Goal: Task Accomplishment & Management: Complete application form

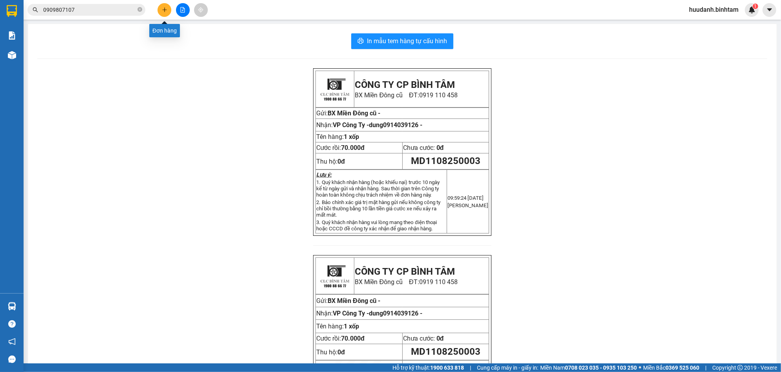
click at [170, 9] on button at bounding box center [165, 10] width 14 height 14
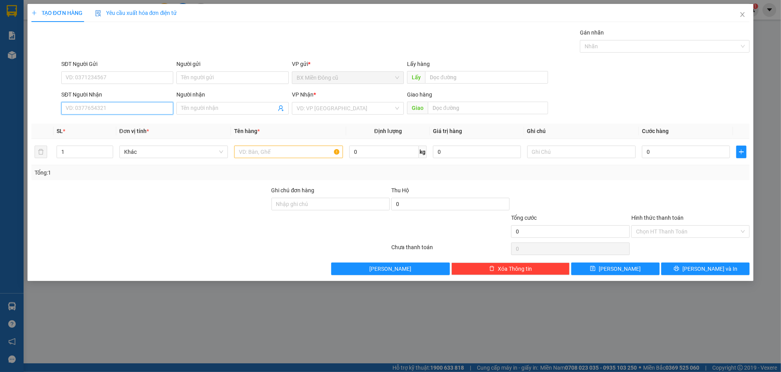
click at [121, 103] on input "SĐT Người Nhận" at bounding box center [117, 108] width 112 height 13
click at [120, 104] on input "SĐT Người Nhận" at bounding box center [117, 108] width 112 height 13
type input "0399199206"
click at [321, 114] on input "search" at bounding box center [345, 109] width 97 height 12
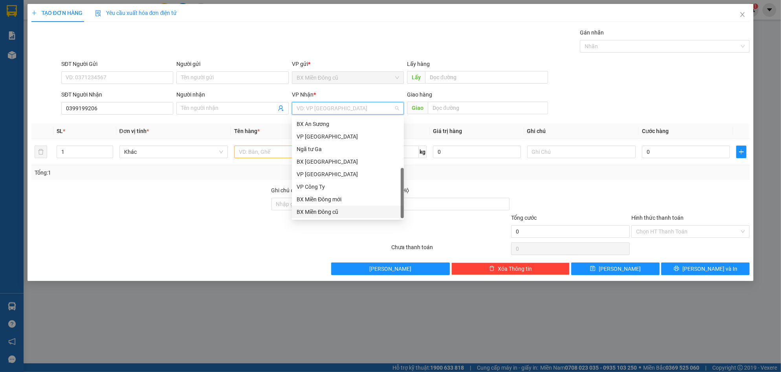
scroll to position [25, 0]
click at [329, 201] on div "Dọc đường" at bounding box center [348, 199] width 103 height 9
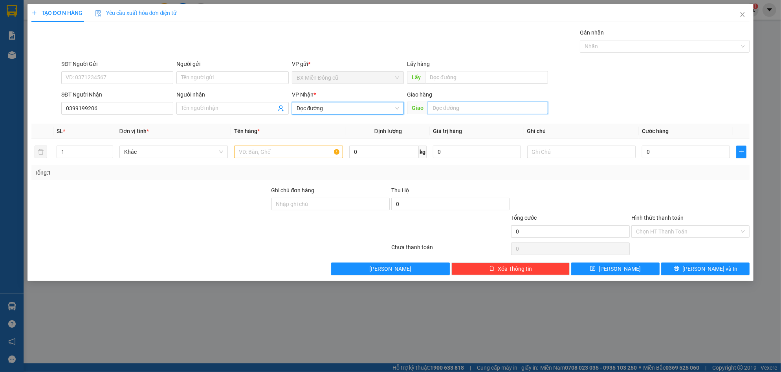
click at [470, 103] on input "text" at bounding box center [488, 108] width 120 height 13
paste input "àng"
paste input "ịnh"
paste input "ê"
type input "Hoàng tịnh khê"
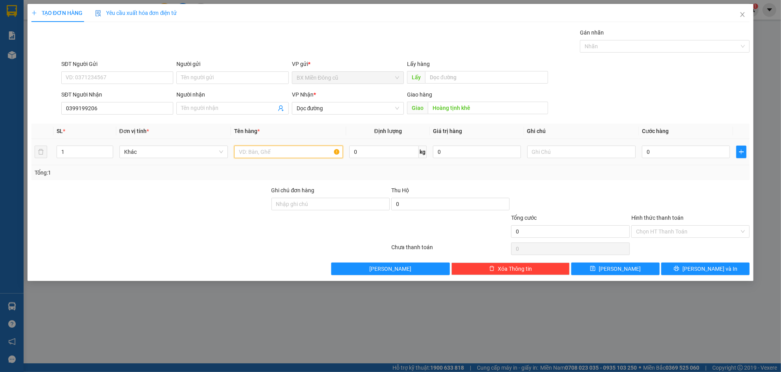
click at [293, 152] on input "text" at bounding box center [288, 152] width 109 height 13
paste input "ùng"
paste input "ấy"
type input "2 t giấy"
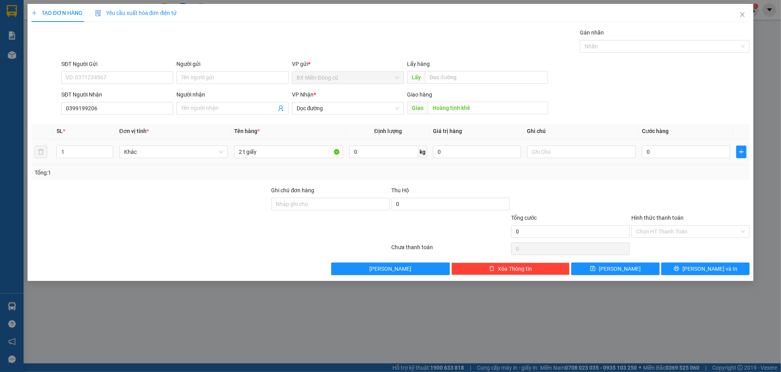
click at [703, 159] on div "0" at bounding box center [686, 152] width 88 height 16
click at [700, 153] on input "0" at bounding box center [686, 152] width 88 height 13
type input "01"
type input "1"
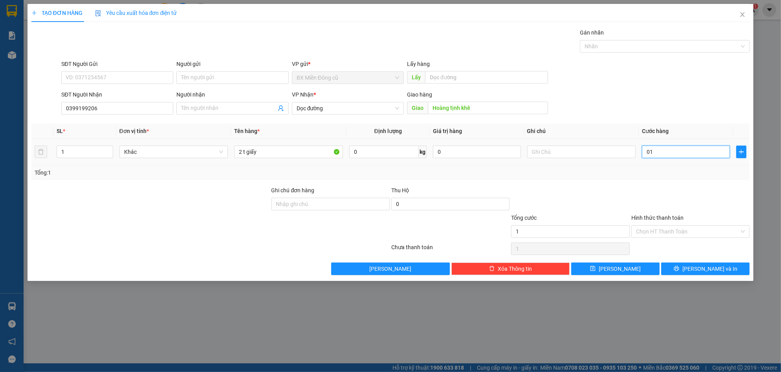
type input "010"
type input "10"
type input "0.100"
type input "100"
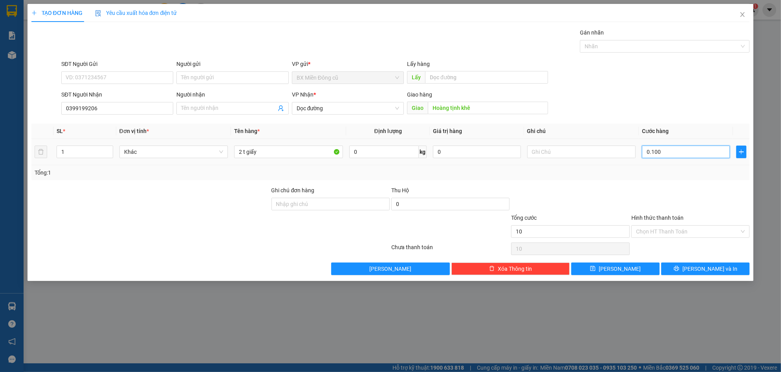
type input "100"
type input "01.000"
type input "1.000"
type input "010.000"
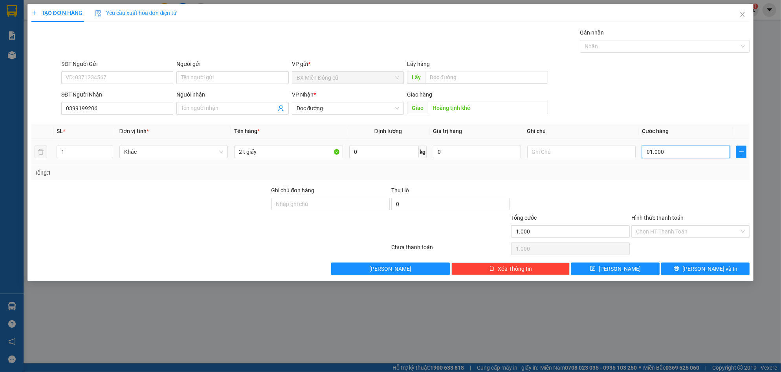
type input "10.000"
type input "0.100.000"
type input "100.000"
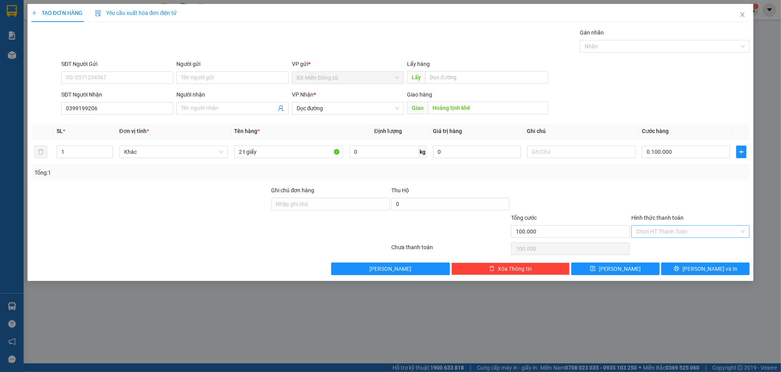
type input "100.000"
click at [680, 233] on input "Hình thức thanh toán" at bounding box center [687, 232] width 103 height 12
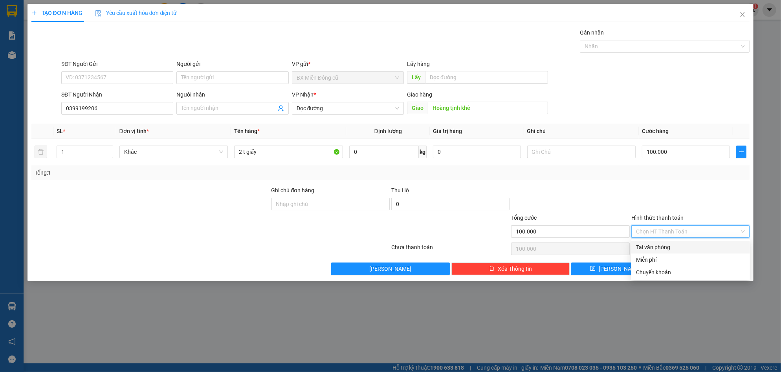
click at [666, 245] on div "Tại văn phòng" at bounding box center [690, 247] width 109 height 9
type input "0"
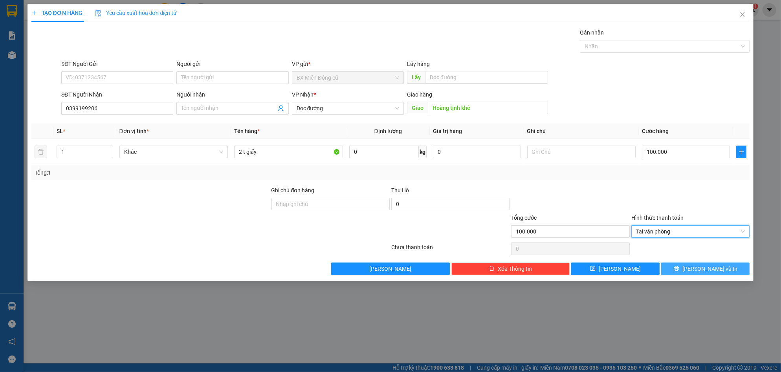
click at [711, 267] on span "[PERSON_NAME] và In" at bounding box center [709, 269] width 55 height 9
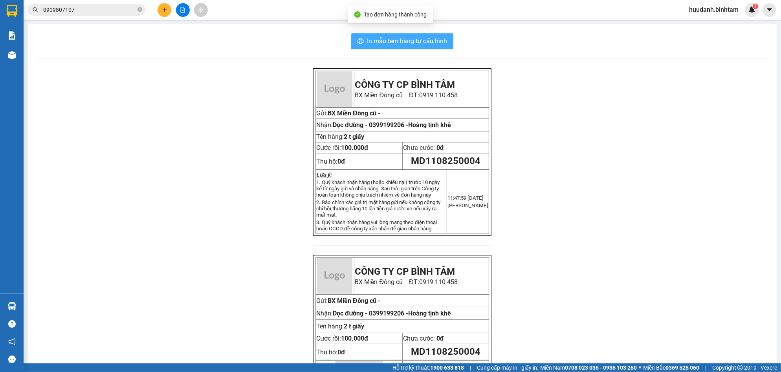
drag, startPoint x: 398, startPoint y: 33, endPoint x: 396, endPoint y: 38, distance: 5.6
click at [398, 33] on button "In mẫu tem hàng tự cấu hình" at bounding box center [402, 41] width 102 height 16
click at [396, 38] on span "In mẫu tem hàng tự cấu hình" at bounding box center [407, 41] width 80 height 10
click at [427, 40] on span "In mẫu tem hàng tự cấu hình" at bounding box center [407, 41] width 80 height 10
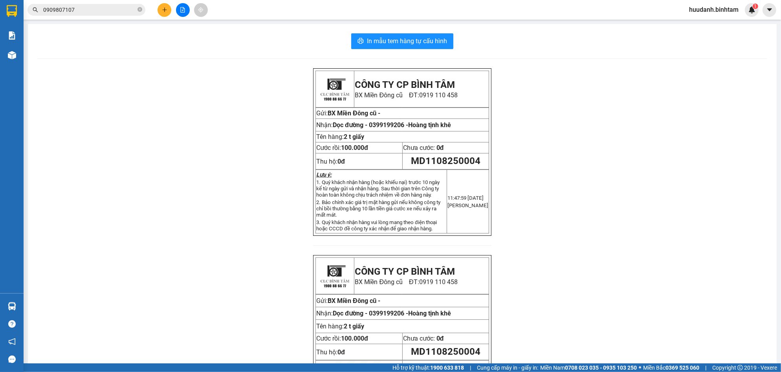
click at [172, 12] on div at bounding box center [182, 10] width 59 height 14
click at [170, 11] on button at bounding box center [165, 10] width 14 height 14
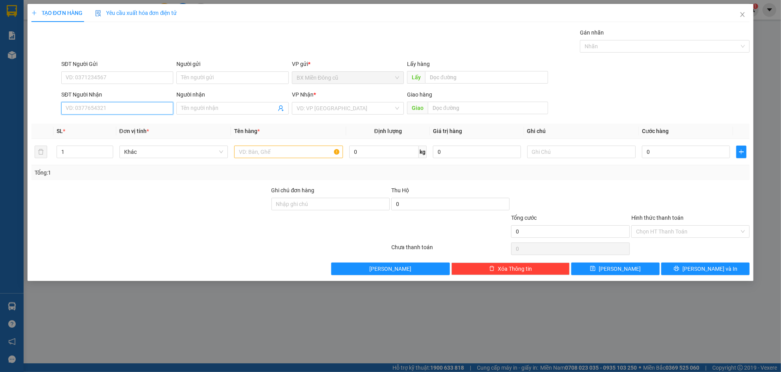
click at [81, 107] on input "SĐT Người Nhận" at bounding box center [117, 108] width 112 height 13
type input "0943153039"
click at [112, 123] on div "0943153039 - đạt" at bounding box center [117, 124] width 103 height 9
type input "đạt"
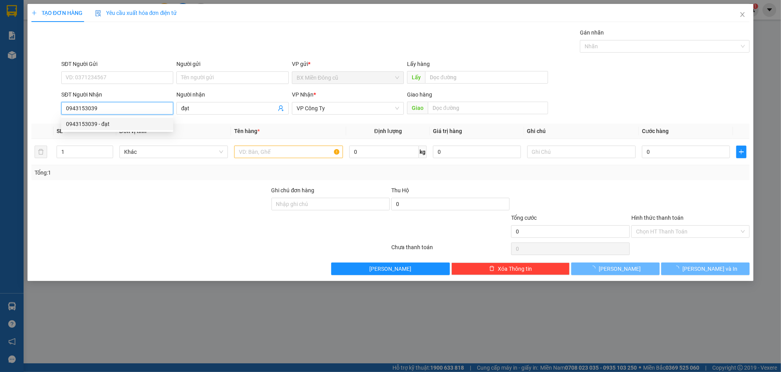
type input "150.000"
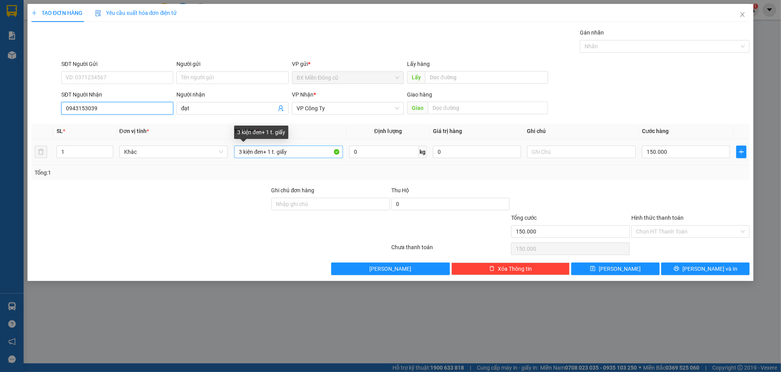
type input "0943153039"
drag, startPoint x: 269, startPoint y: 153, endPoint x: 0, endPoint y: 161, distance: 269.2
click at [0, 159] on div "TẠO ĐƠN HÀNG Yêu cầu xuất hóa đơn điện tử Transit Pickup Surcharge Ids Transit …" at bounding box center [390, 186] width 781 height 372
type input "1 t. giấy"
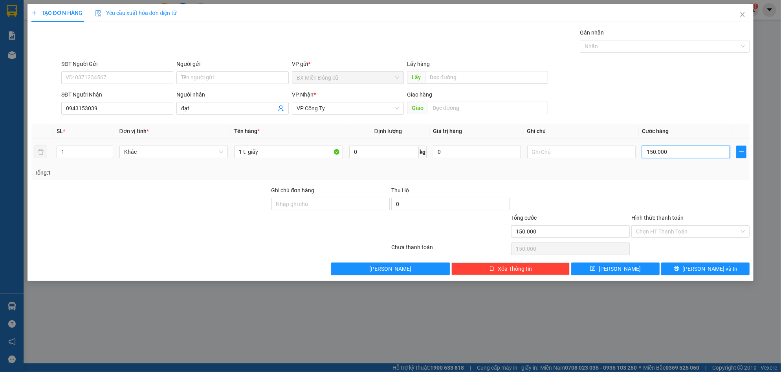
click at [676, 156] on input "150.000" at bounding box center [686, 152] width 88 height 13
type input "5"
type input "50"
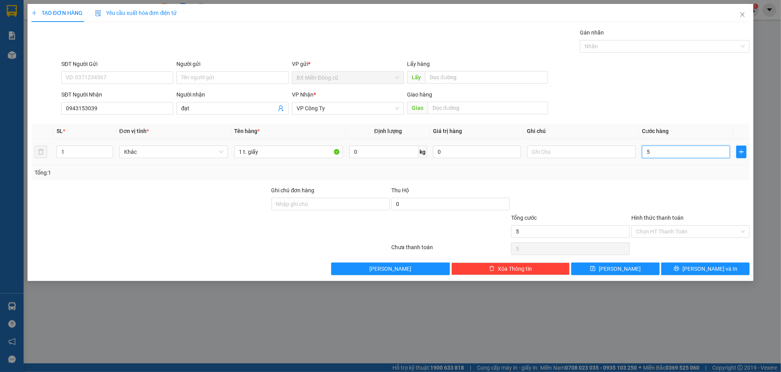
type input "50"
type input "500"
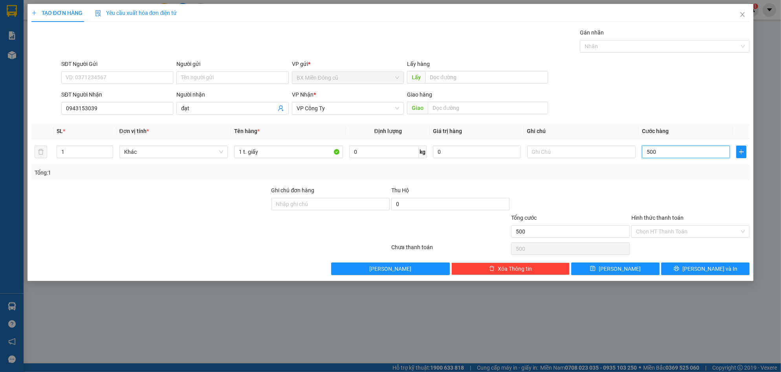
type input "5.000"
type input "50.000"
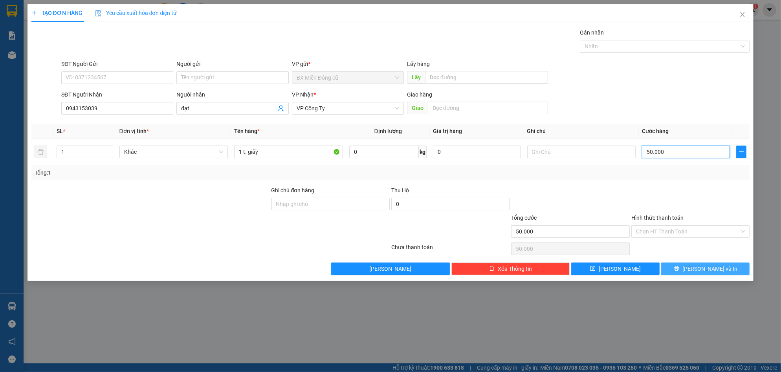
type input "50.000"
click at [689, 266] on button "[PERSON_NAME] và In" at bounding box center [705, 269] width 88 height 13
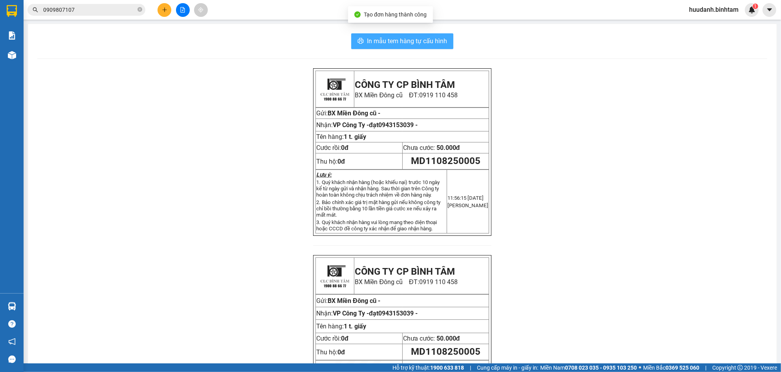
click at [425, 47] on button "In mẫu tem hàng tự cấu hình" at bounding box center [402, 41] width 102 height 16
click at [167, 12] on icon "plus" at bounding box center [164, 9] width 5 height 5
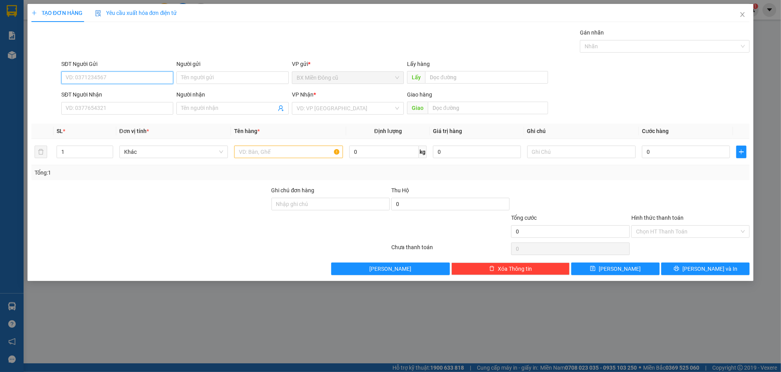
click at [92, 84] on input "SĐT Người Gửi" at bounding box center [117, 77] width 112 height 13
click at [82, 100] on div "SĐT Người Nhận" at bounding box center [117, 96] width 112 height 12
click at [83, 104] on input "SĐT Người Nhận" at bounding box center [117, 108] width 112 height 13
type input "0986873839"
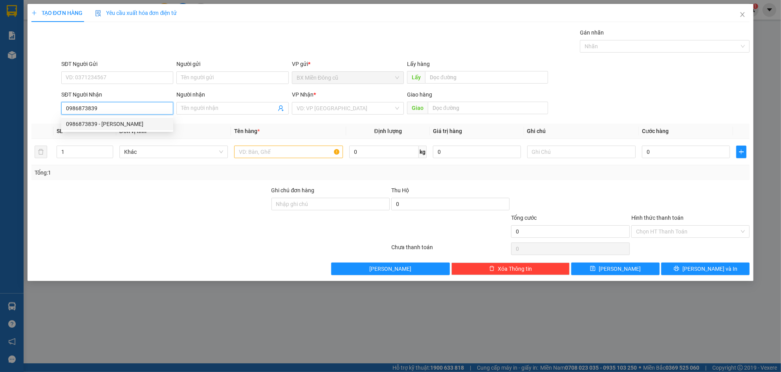
click at [88, 122] on div "0986873839 - [PERSON_NAME]" at bounding box center [117, 124] width 103 height 9
type input "melisa"
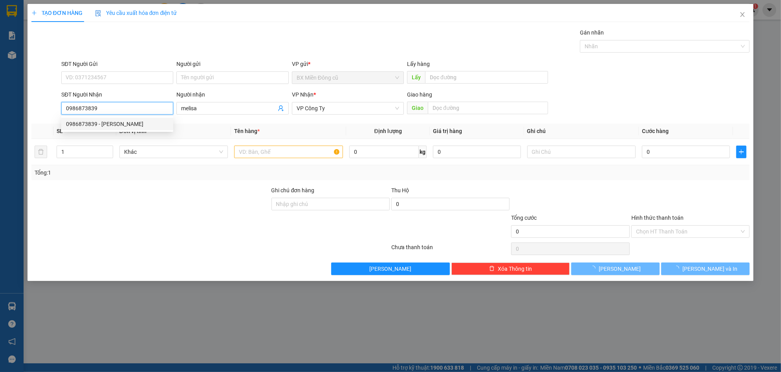
type input "100.000"
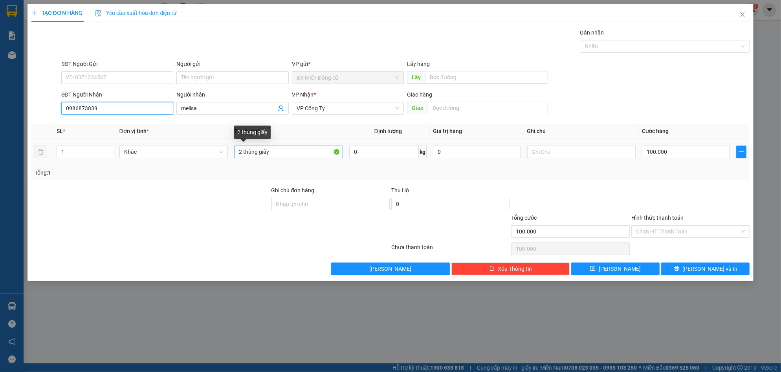
type input "0986873839"
drag, startPoint x: 241, startPoint y: 154, endPoint x: 183, endPoint y: 165, distance: 59.2
click at [187, 162] on tr "1 Khác 2 thùng giấy 0 kg 0 100.000" at bounding box center [390, 152] width 718 height 26
type input "3 thùng giấy"
click at [689, 152] on input "100.000" at bounding box center [686, 152] width 88 height 13
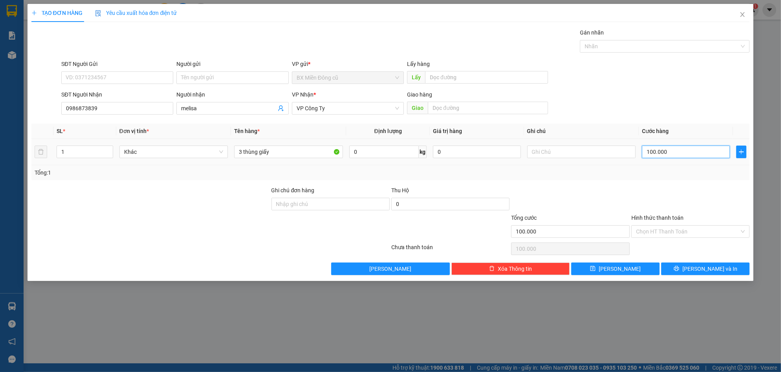
type input "1"
type input "15"
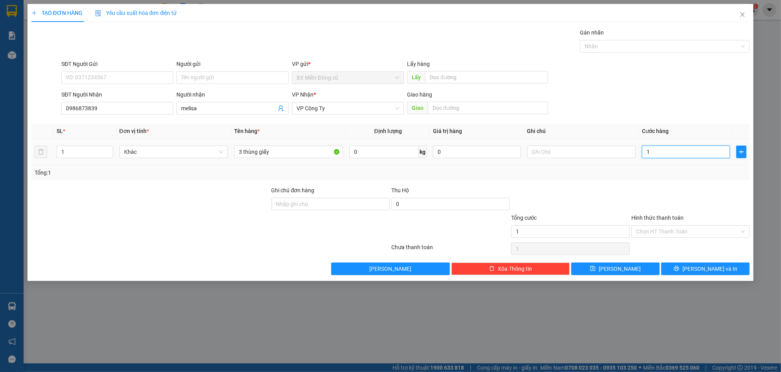
type input "15"
type input "150"
type input "1.500"
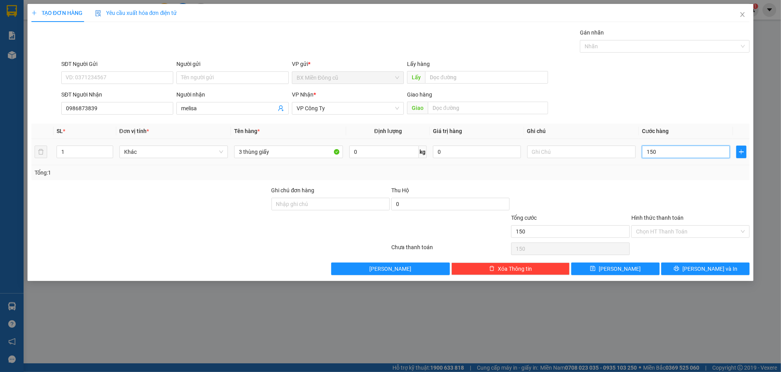
type input "1.500"
type input "15.000"
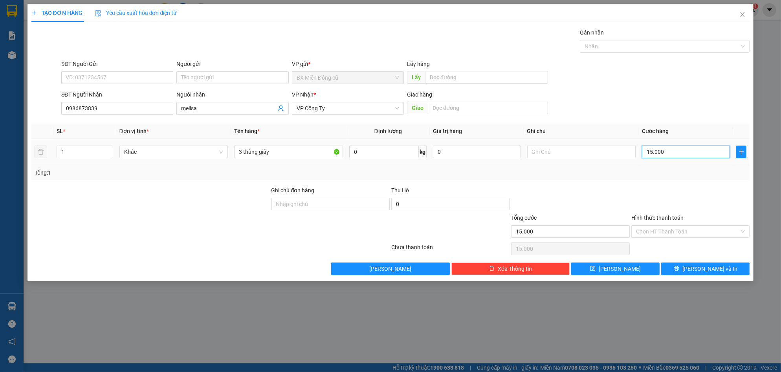
type input "150.000"
click at [698, 267] on button "[PERSON_NAME] và In" at bounding box center [705, 269] width 88 height 13
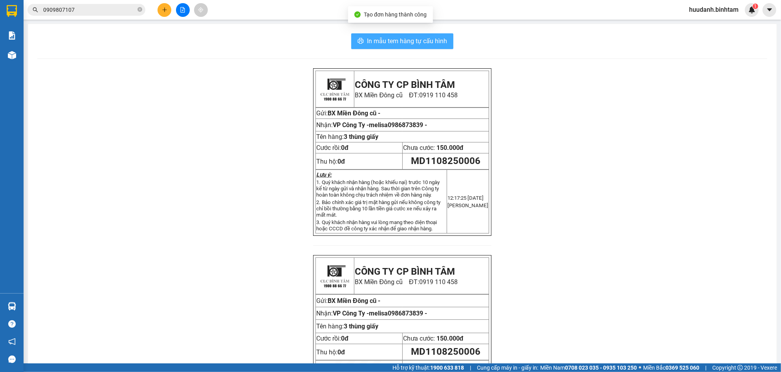
click at [390, 44] on span "In mẫu tem hàng tự cấu hình" at bounding box center [407, 41] width 80 height 10
click at [390, 32] on div "In mẫu tem hàng tự cấu hình CÔNG TY CP BÌNH TÂM [GEOGRAPHIC_DATA] cũ ĐT: 0919 1…" at bounding box center [402, 232] width 749 height 416
click at [171, 12] on div at bounding box center [182, 10] width 59 height 14
click at [169, 13] on button at bounding box center [165, 10] width 14 height 14
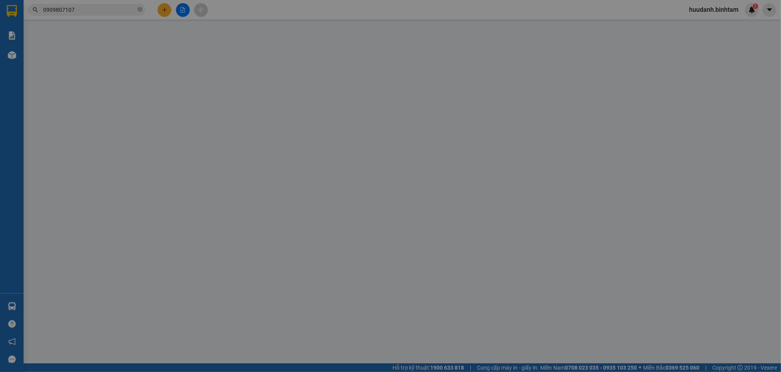
click at [163, 11] on div "Yêu cầu xuất hóa đơn điện tử" at bounding box center [136, 13] width 82 height 18
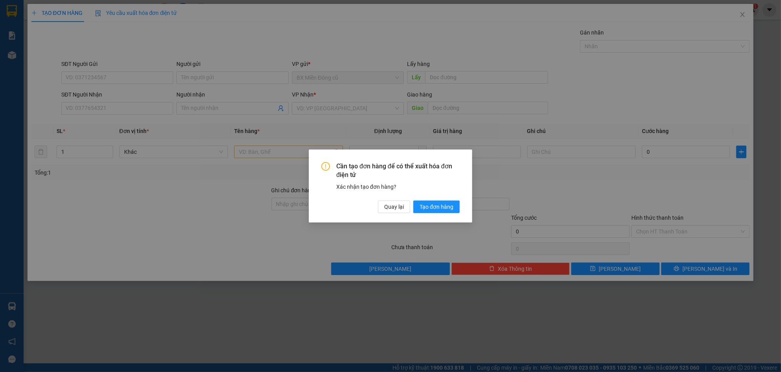
click at [255, 234] on div "Cần tạo đơn hàng để có thể xuất hóa đơn điện tử Xác nhận tạo đơn hàng? Quay lại…" at bounding box center [390, 186] width 781 height 372
click at [394, 209] on span "Quay lại" at bounding box center [394, 207] width 20 height 9
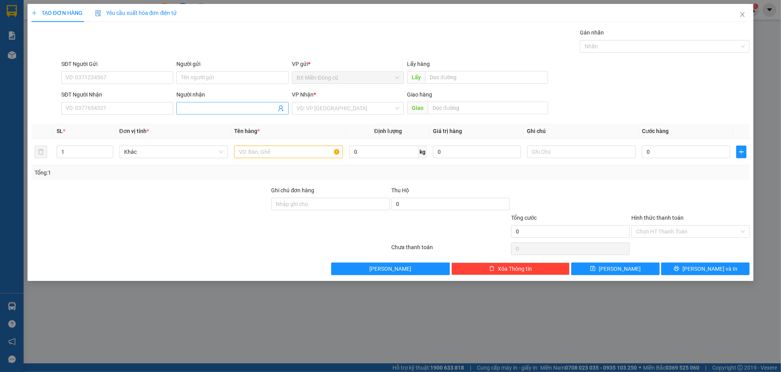
drag, startPoint x: 216, startPoint y: 118, endPoint x: 215, endPoint y: 112, distance: 6.1
click at [216, 117] on div "Transit Pickup Surcharge Ids Transit Deliver Surcharge Ids Transit Deliver Surc…" at bounding box center [390, 151] width 718 height 247
click at [215, 112] on input "Người nhận" at bounding box center [228, 108] width 95 height 9
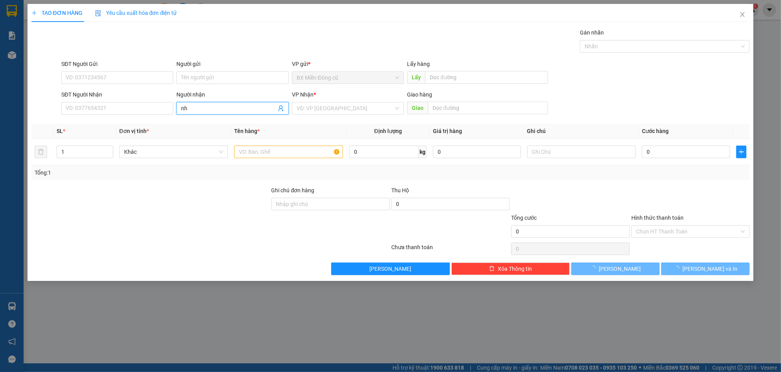
paste input "ư"
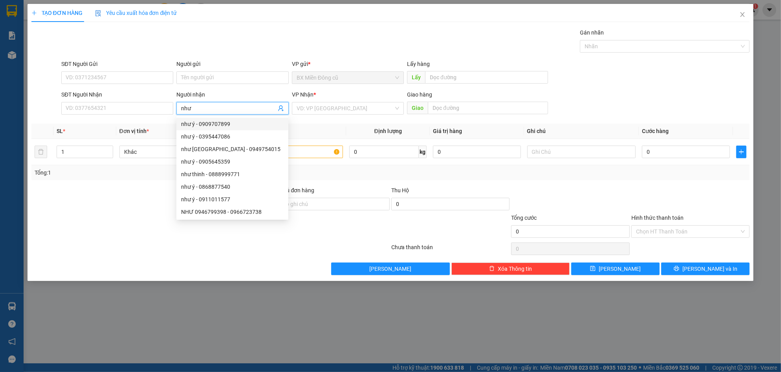
paste input "ý"
type input "như ý"
click at [344, 110] on input "search" at bounding box center [345, 109] width 97 height 12
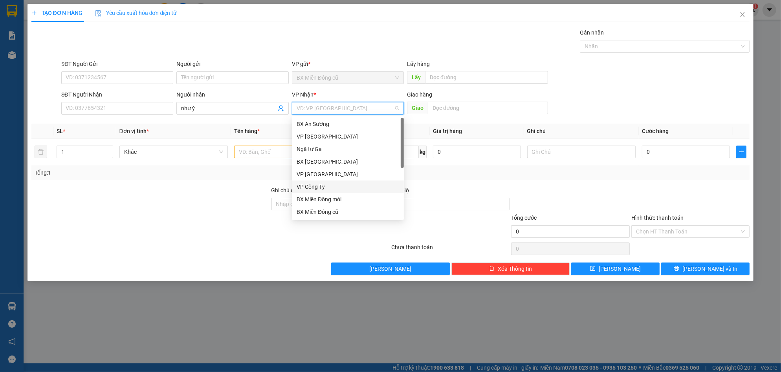
click at [310, 185] on div "VP Công Ty" at bounding box center [348, 187] width 103 height 9
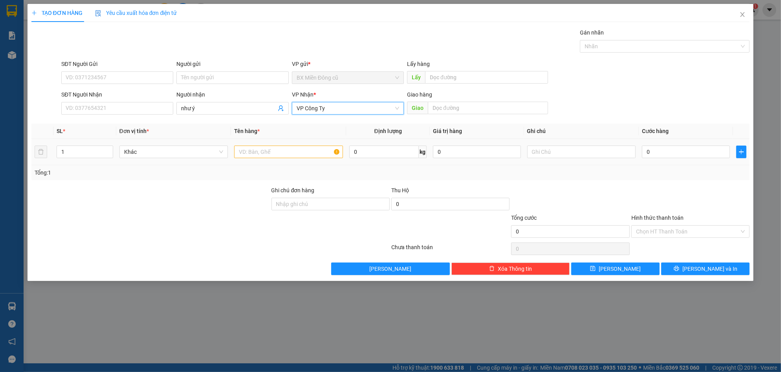
click at [264, 144] on div at bounding box center [288, 152] width 109 height 16
click at [261, 149] on input "text" at bounding box center [288, 152] width 109 height 13
paste input "ôp"
type input "1 xôp"
click at [566, 154] on input "text" at bounding box center [581, 152] width 109 height 13
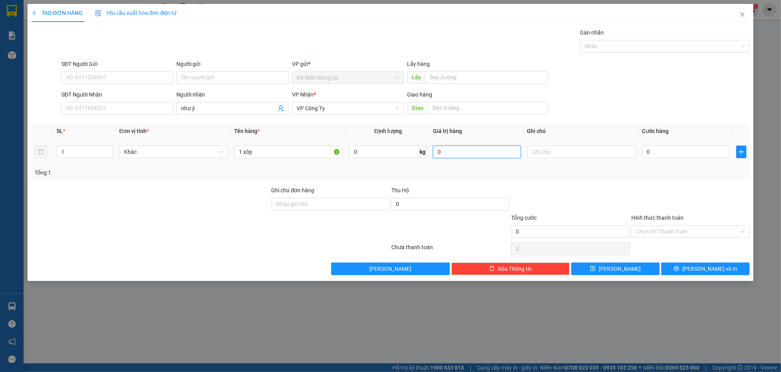
click at [469, 149] on input "0" at bounding box center [477, 152] width 88 height 13
click at [460, 113] on input "text" at bounding box center [488, 108] width 120 height 13
click at [669, 155] on input "0" at bounding box center [686, 152] width 88 height 13
type input "8"
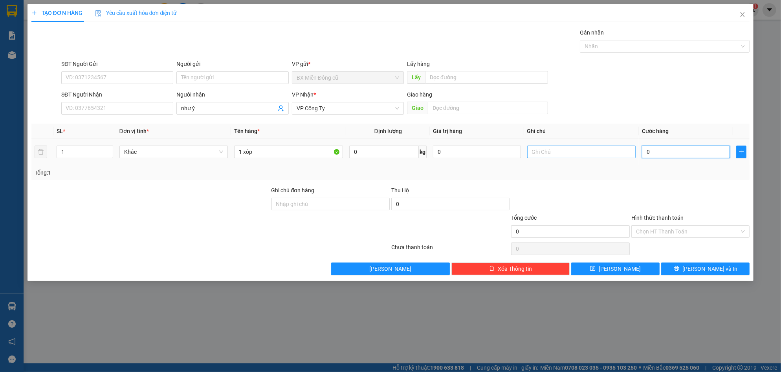
type input "8"
type input "80"
type input "800"
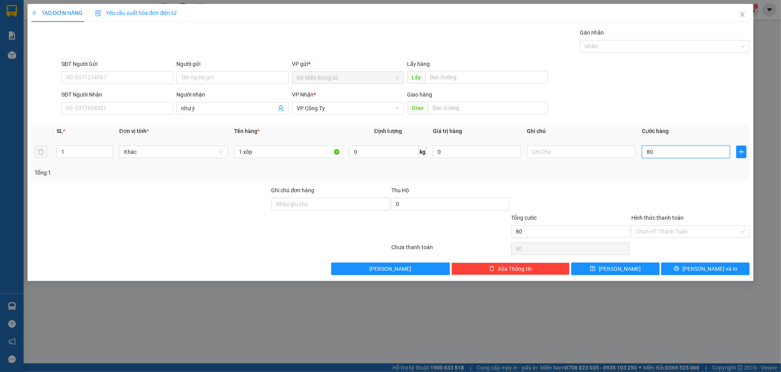
type input "800"
type input "8.000"
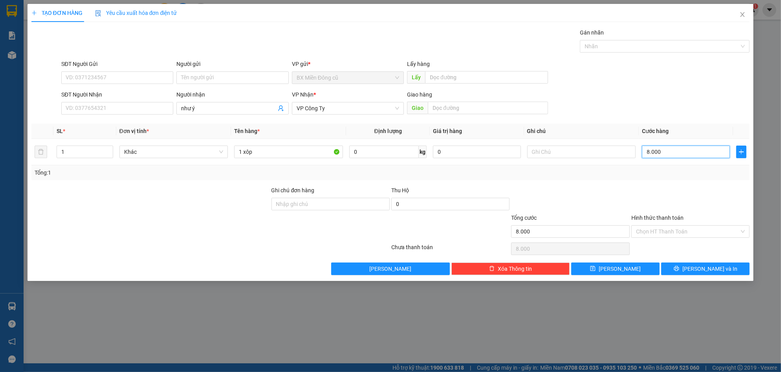
type input "80.000"
click at [636, 260] on div "Transit Pickup Surcharge Ids Transit Deliver Surcharge Ids Transit Deliver Surc…" at bounding box center [390, 151] width 718 height 247
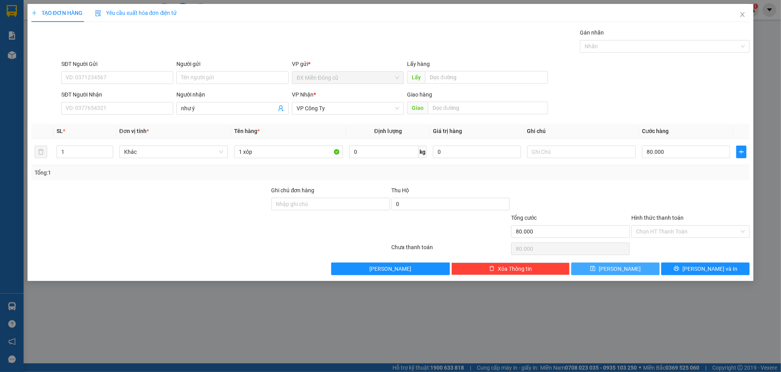
click at [631, 266] on button "[PERSON_NAME]" at bounding box center [615, 269] width 88 height 13
type input "0"
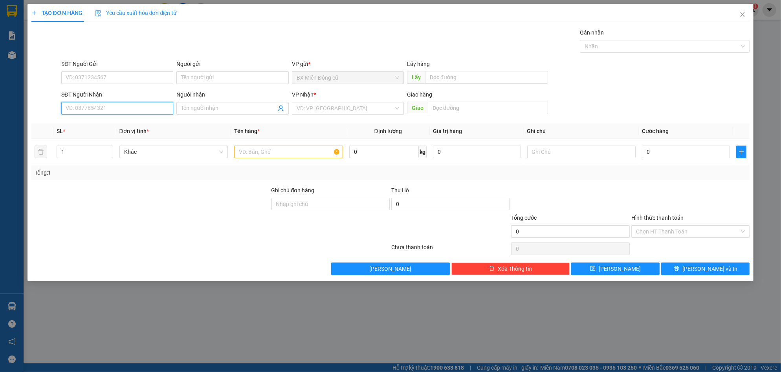
click at [79, 112] on input "SĐT Người Nhận" at bounding box center [117, 108] width 112 height 13
type input "0906544440"
click at [106, 121] on div "0906544440 - [GEOGRAPHIC_DATA]" at bounding box center [117, 124] width 103 height 9
type input "[PERSON_NAME]"
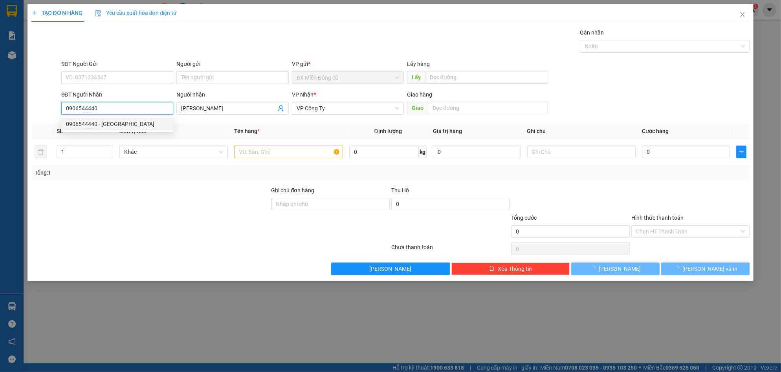
type input "50.000"
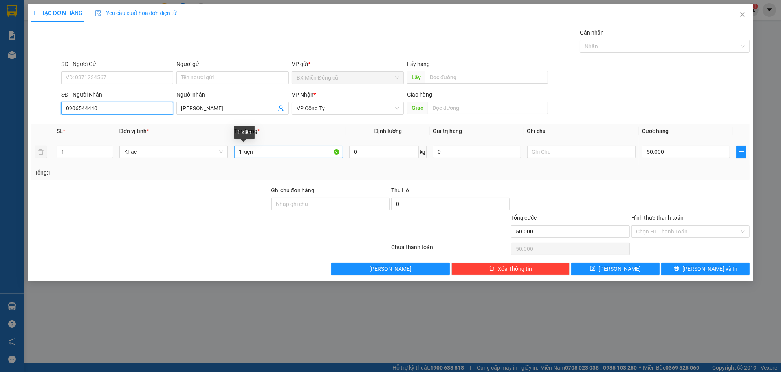
type input "0906544440"
drag, startPoint x: 242, startPoint y: 154, endPoint x: 146, endPoint y: 167, distance: 96.8
click at [158, 166] on div "SL * Đơn vị tính * Tên hàng * Định lượng Giá trị hàng Ghi chú Cước hàng 1 Khác …" at bounding box center [390, 152] width 718 height 57
type input "2 kiện"
type input "1"
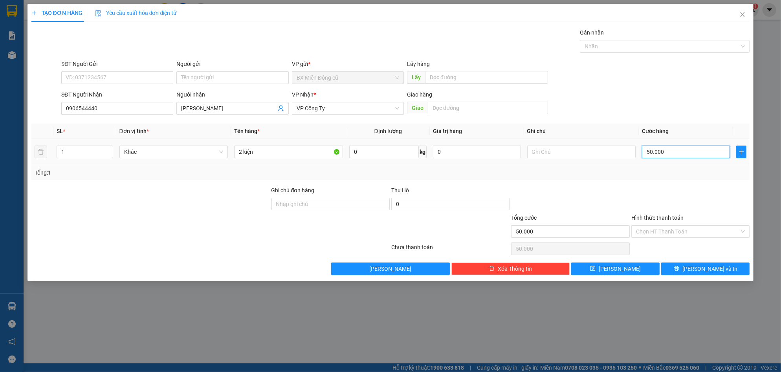
type input "1"
type input "10"
type input "100"
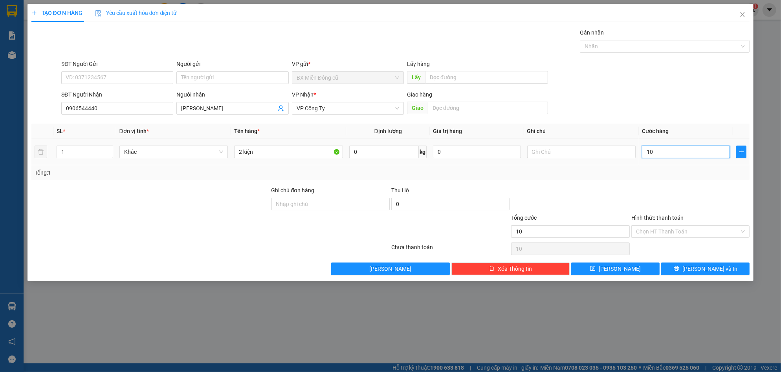
type input "100"
type input "1.000"
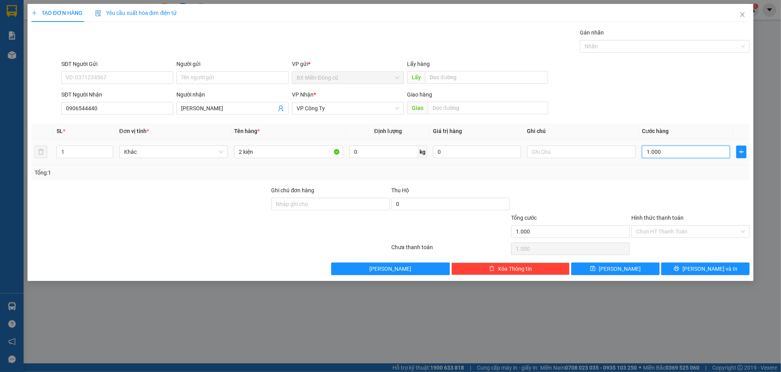
type input "10.000"
type input "100.000"
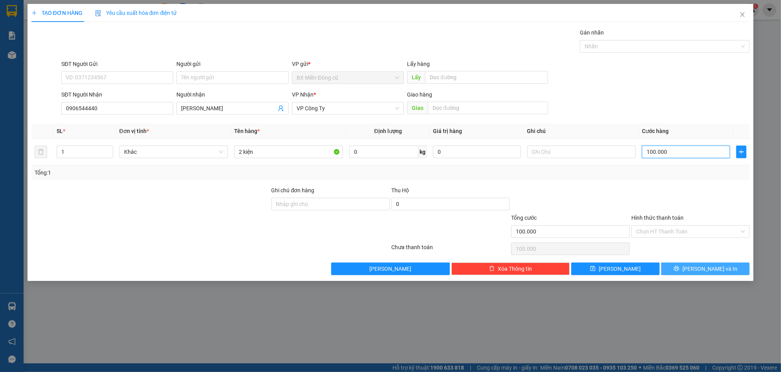
type input "100.000"
click at [684, 269] on button "[PERSON_NAME] và In" at bounding box center [705, 269] width 88 height 13
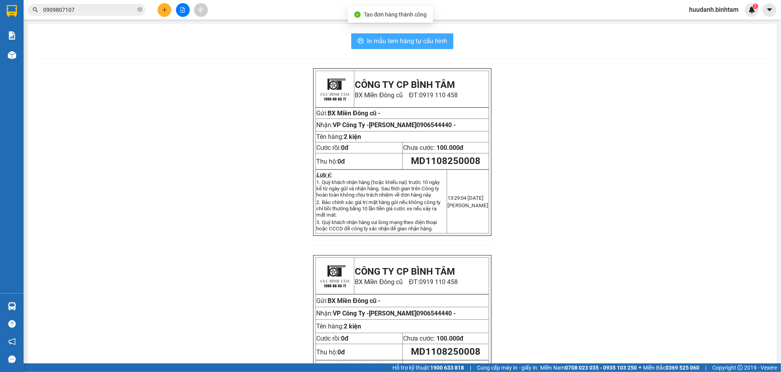
click at [435, 46] on span "In mẫu tem hàng tự cấu hình" at bounding box center [407, 41] width 80 height 10
click at [172, 7] on div at bounding box center [182, 10] width 59 height 14
click at [163, 12] on icon "plus" at bounding box center [164, 9] width 5 height 5
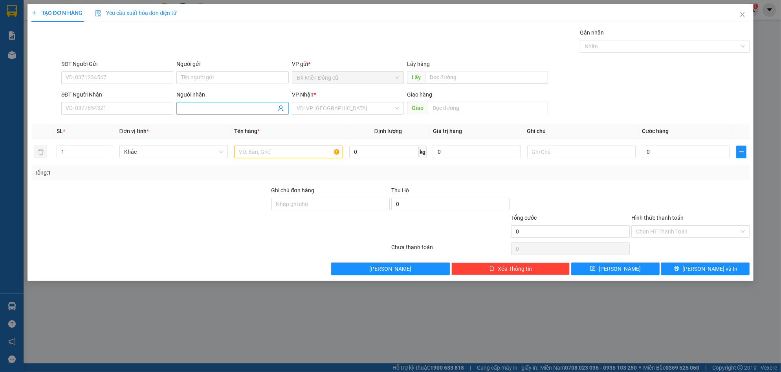
click at [228, 111] on input "Người nhận" at bounding box center [228, 108] width 95 height 9
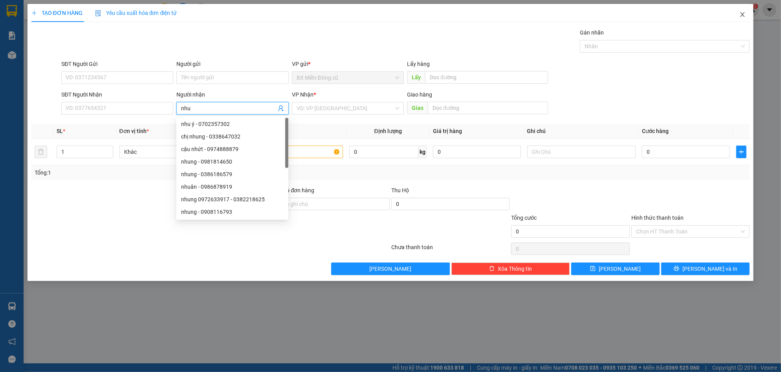
type input "nhu"
click at [739, 17] on icon "close" at bounding box center [742, 14] width 6 height 6
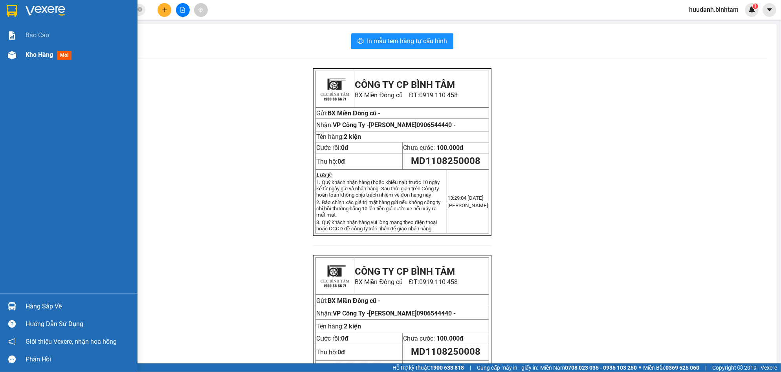
click at [31, 60] on div "Kho hàng mới" at bounding box center [79, 55] width 106 height 20
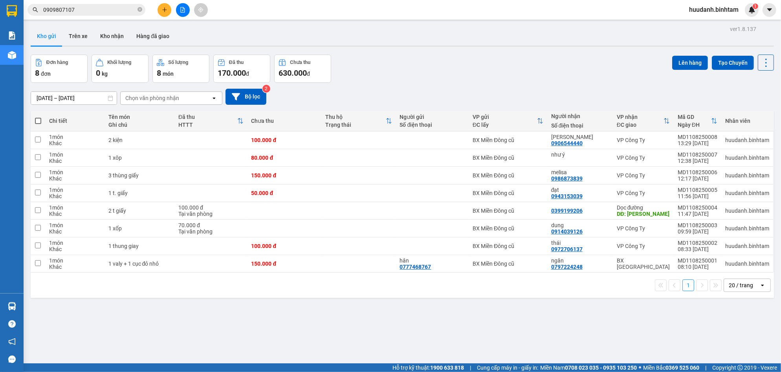
click at [744, 291] on div "20 / trang" at bounding box center [741, 285] width 35 height 13
click at [730, 242] on span "50 / trang" at bounding box center [733, 241] width 25 height 8
click at [707, 156] on button at bounding box center [711, 158] width 11 height 14
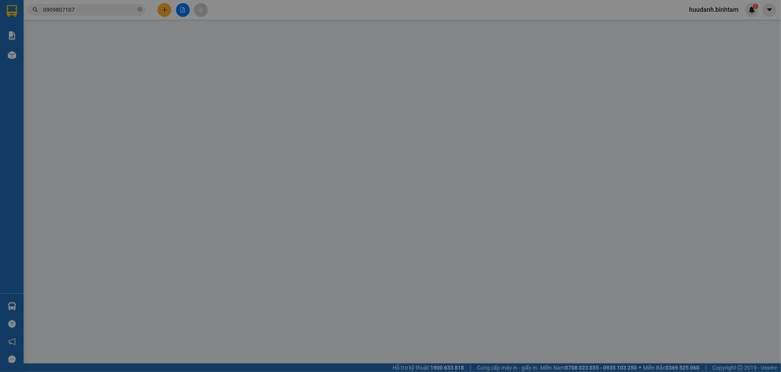
type input "như ý"
type input "80.000"
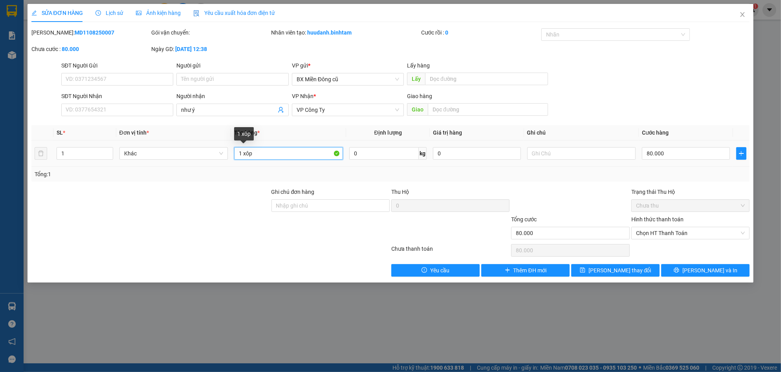
drag, startPoint x: 242, startPoint y: 154, endPoint x: 201, endPoint y: 167, distance: 42.7
click at [201, 167] on div "SL * Đơn vị tính * Tên hàng * Định lượng Giá trị hàng Ghi chú Cước hàng 1 Khác …" at bounding box center [390, 153] width 718 height 57
type input "5 xôp"
click at [693, 153] on input "80.000" at bounding box center [686, 153] width 88 height 13
type input "4"
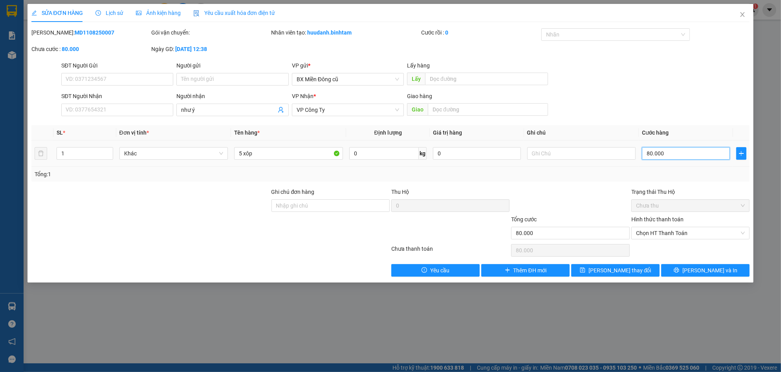
type input "4"
type input "40"
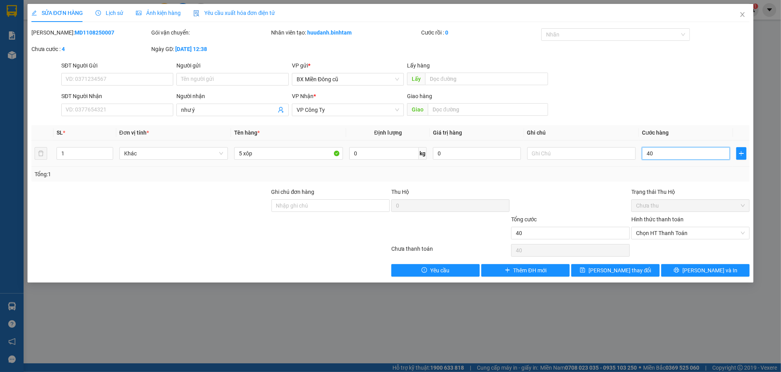
type input "400"
type input "4.000"
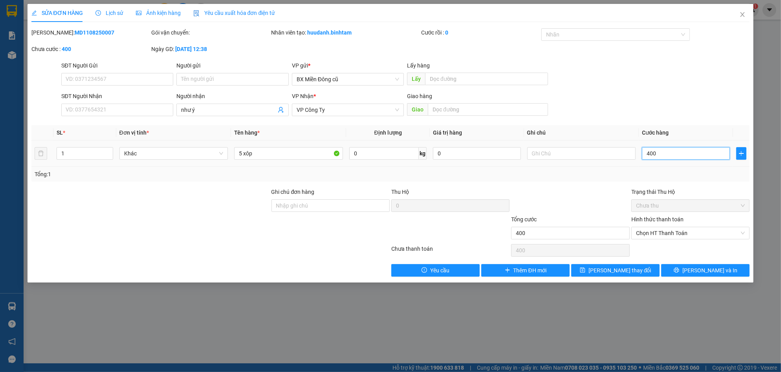
type input "4.000"
type input "40.000"
type input "400.000"
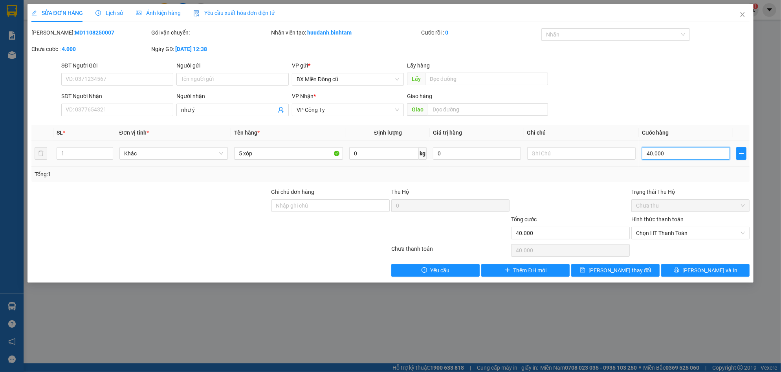
type input "400.000"
click at [630, 266] on button "[PERSON_NAME] thay đổi" at bounding box center [615, 270] width 88 height 13
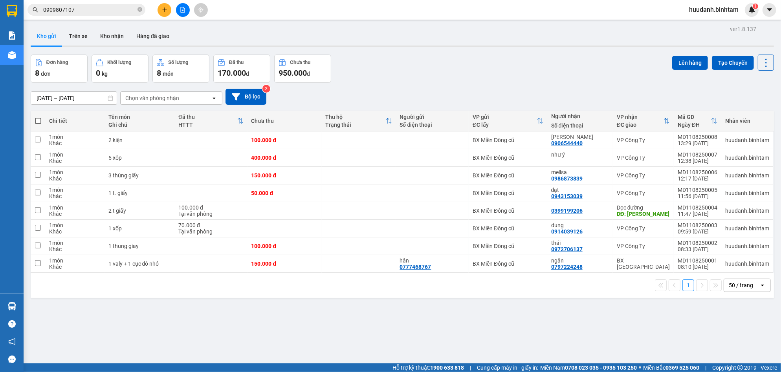
click at [160, 5] on button at bounding box center [165, 10] width 14 height 14
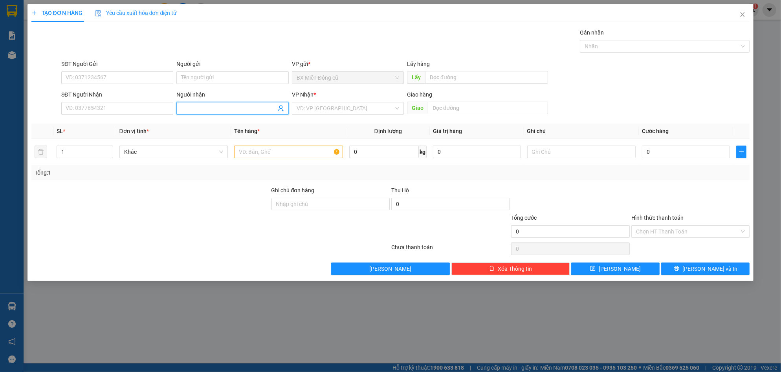
click at [232, 106] on input "Người nhận" at bounding box center [228, 108] width 95 height 9
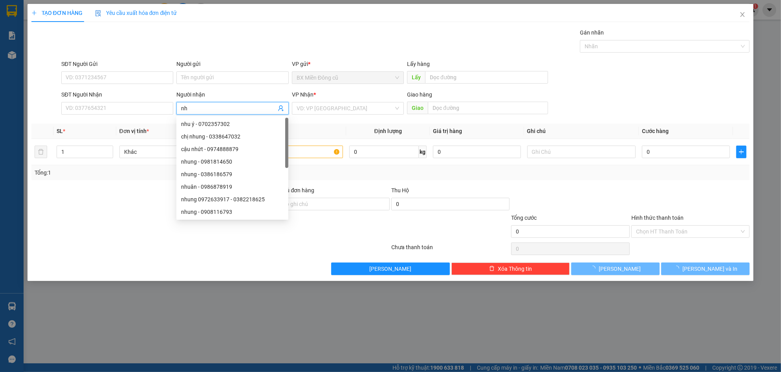
paste input "ỏ"
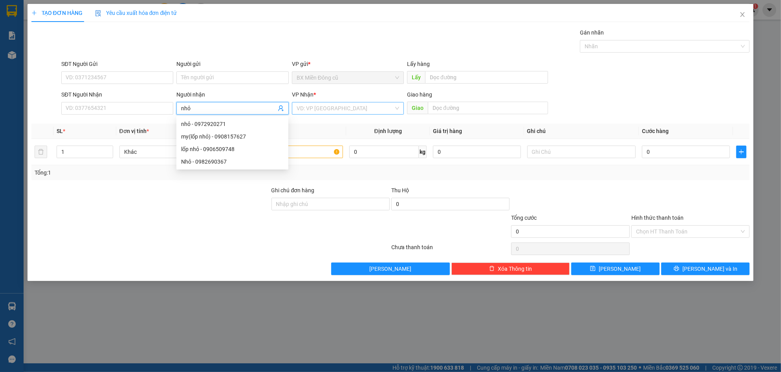
type input "nhỏ"
click at [368, 106] on input "search" at bounding box center [345, 109] width 97 height 12
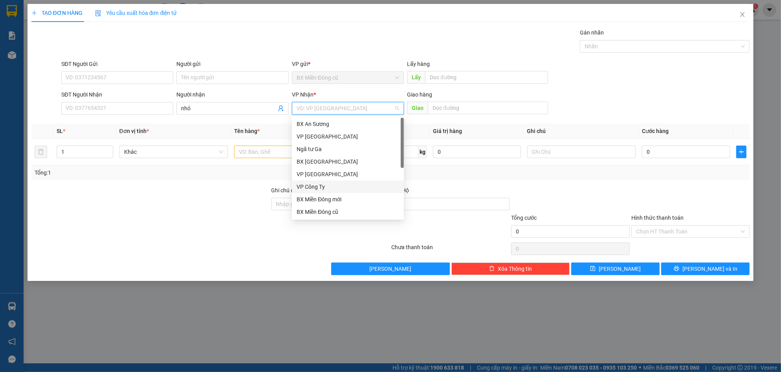
click at [315, 186] on div "VP Công Ty" at bounding box center [348, 187] width 103 height 9
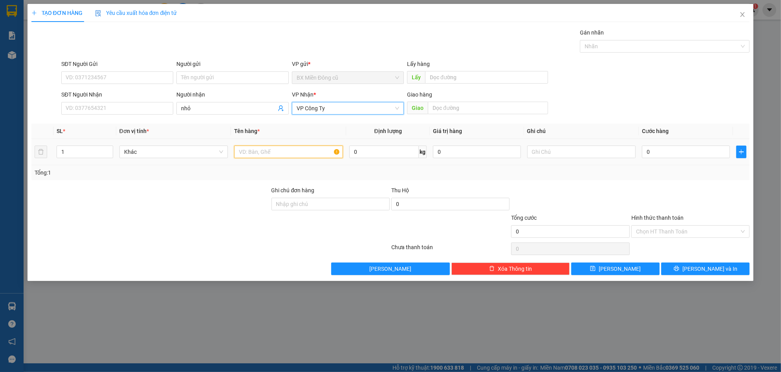
click at [256, 153] on input "text" at bounding box center [288, 152] width 109 height 13
paste input "ê"
paste input "ện"
paste input "ạnh"
type input "8 kiện lạnh"
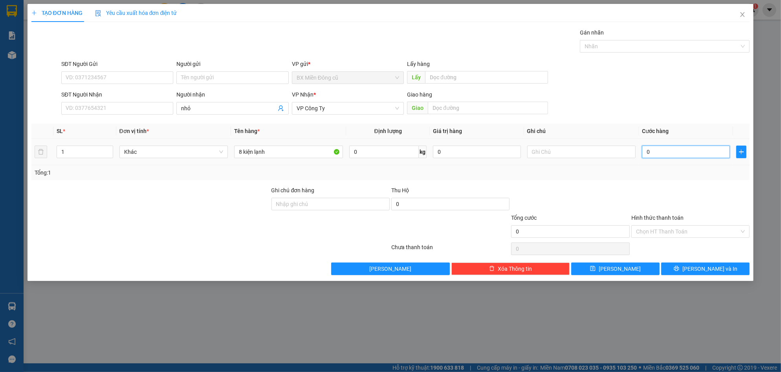
click at [673, 149] on input "0" at bounding box center [686, 152] width 88 height 13
type input "5"
type input "55"
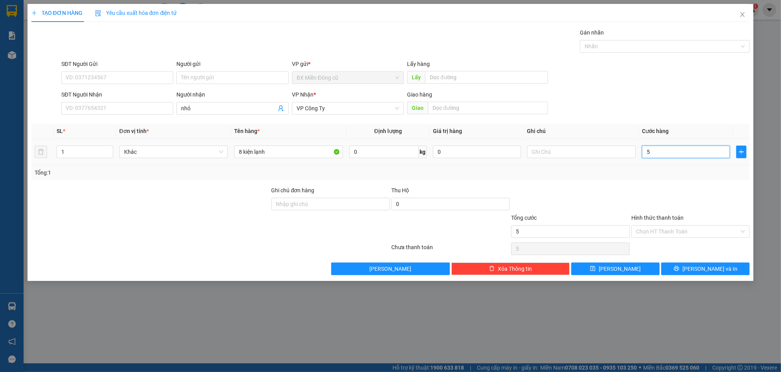
type input "55"
type input "550"
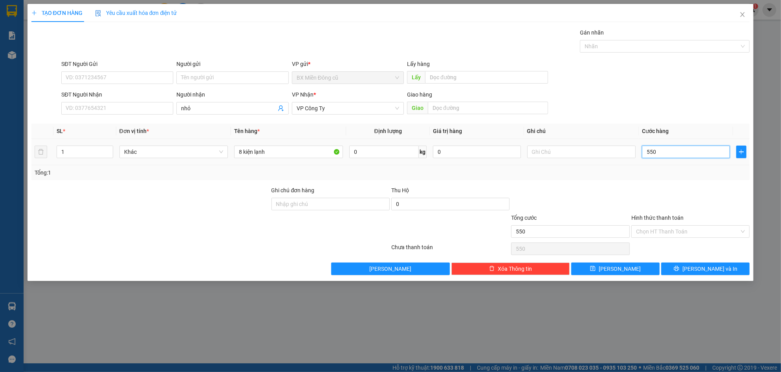
type input "5.500"
type input "55.000"
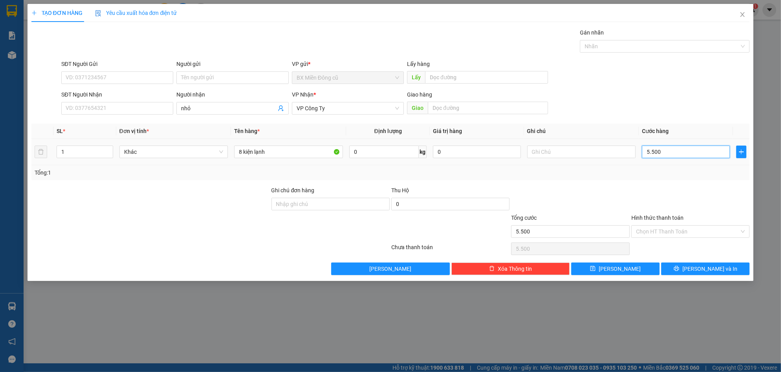
type input "55.000"
type input "550.000"
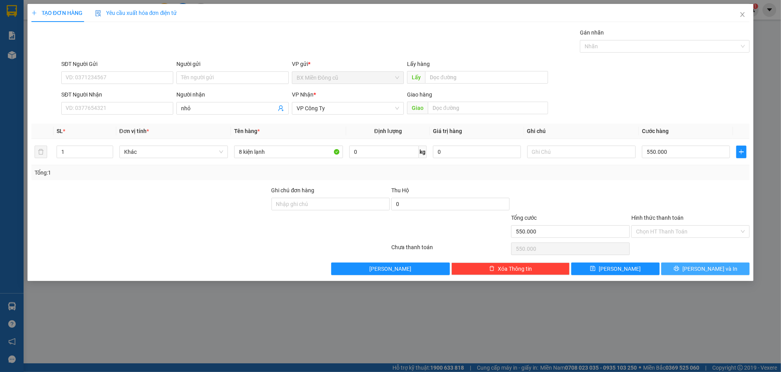
click at [705, 268] on span "[PERSON_NAME] và In" at bounding box center [709, 269] width 55 height 9
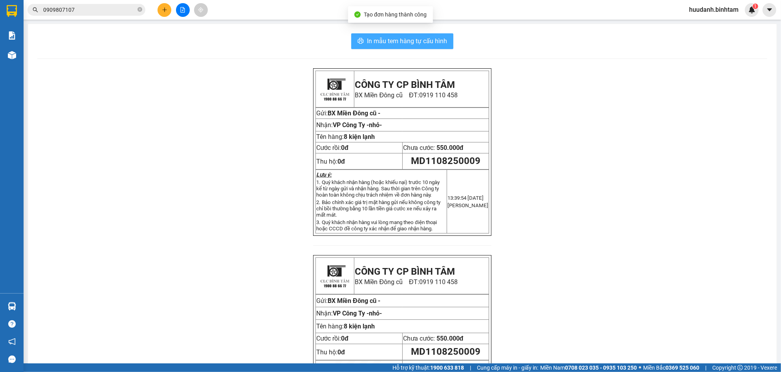
click at [395, 43] on span "In mẫu tem hàng tự cấu hình" at bounding box center [407, 41] width 80 height 10
